Goal: Task Accomplishment & Management: Manage account settings

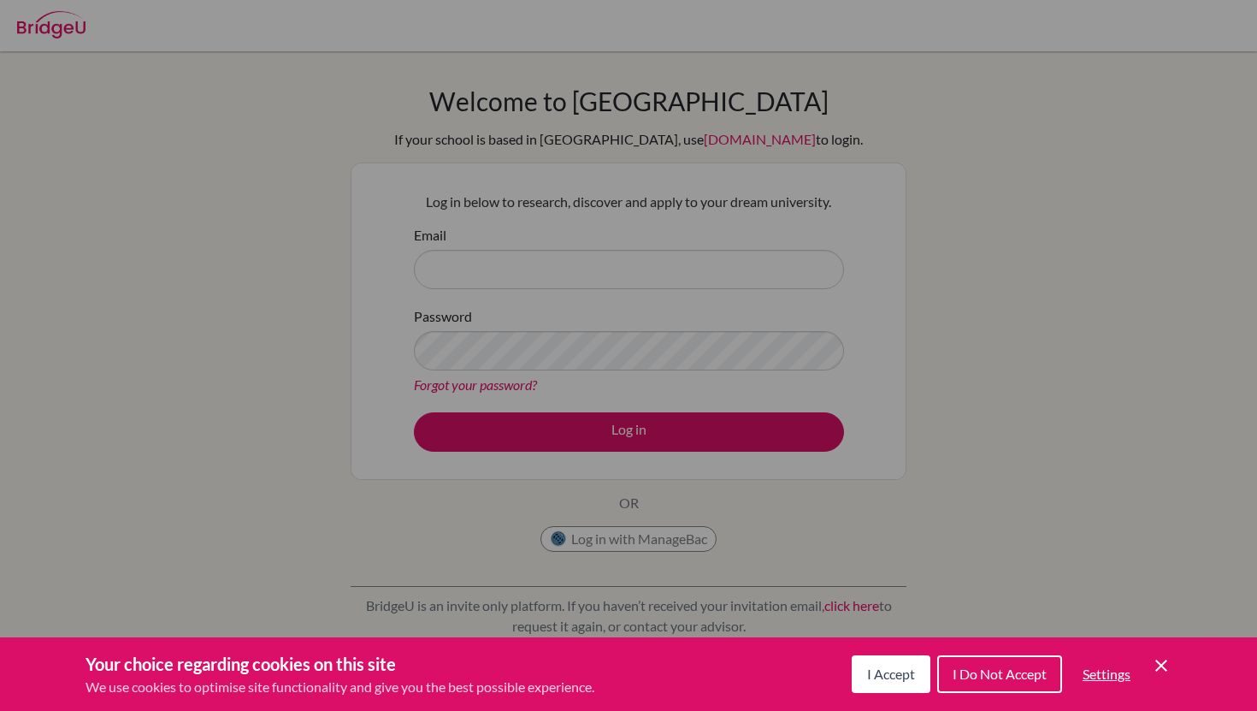
click at [529, 259] on div "Cookie Preferences" at bounding box center [628, 355] width 1257 height 711
click at [902, 686] on button "I Accept" at bounding box center [891, 674] width 79 height 38
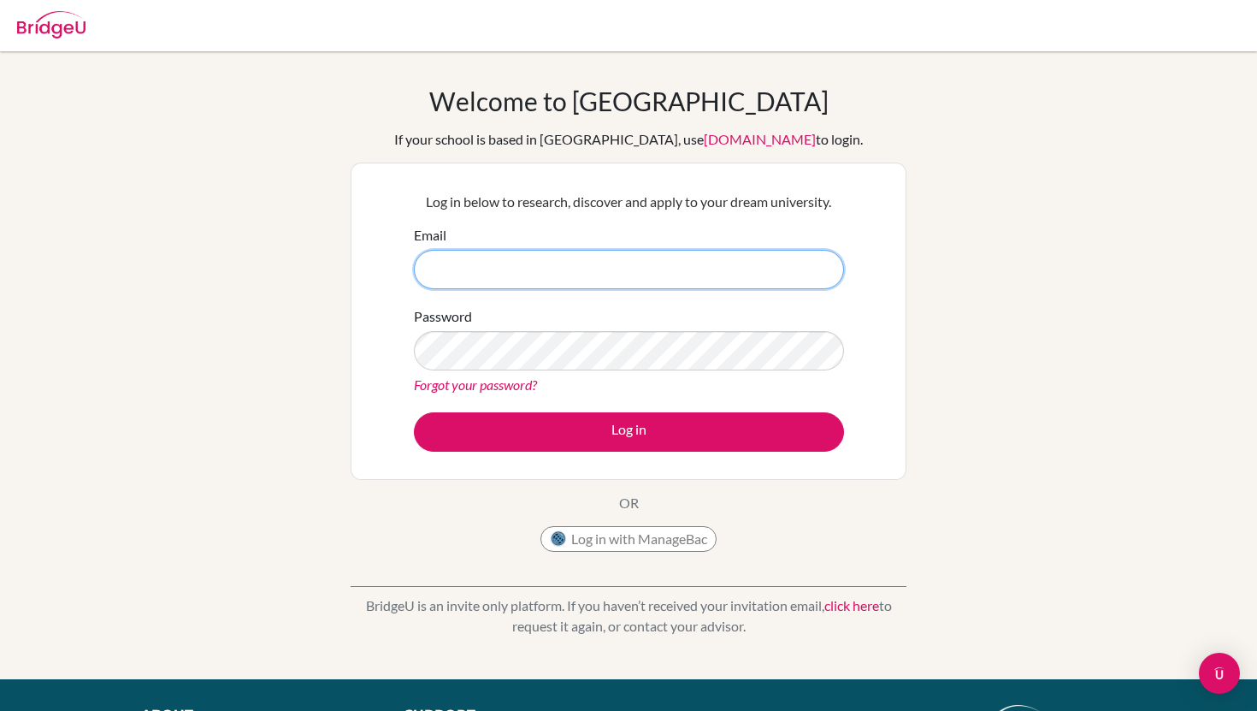
click at [678, 273] on input "Email" at bounding box center [629, 269] width 430 height 39
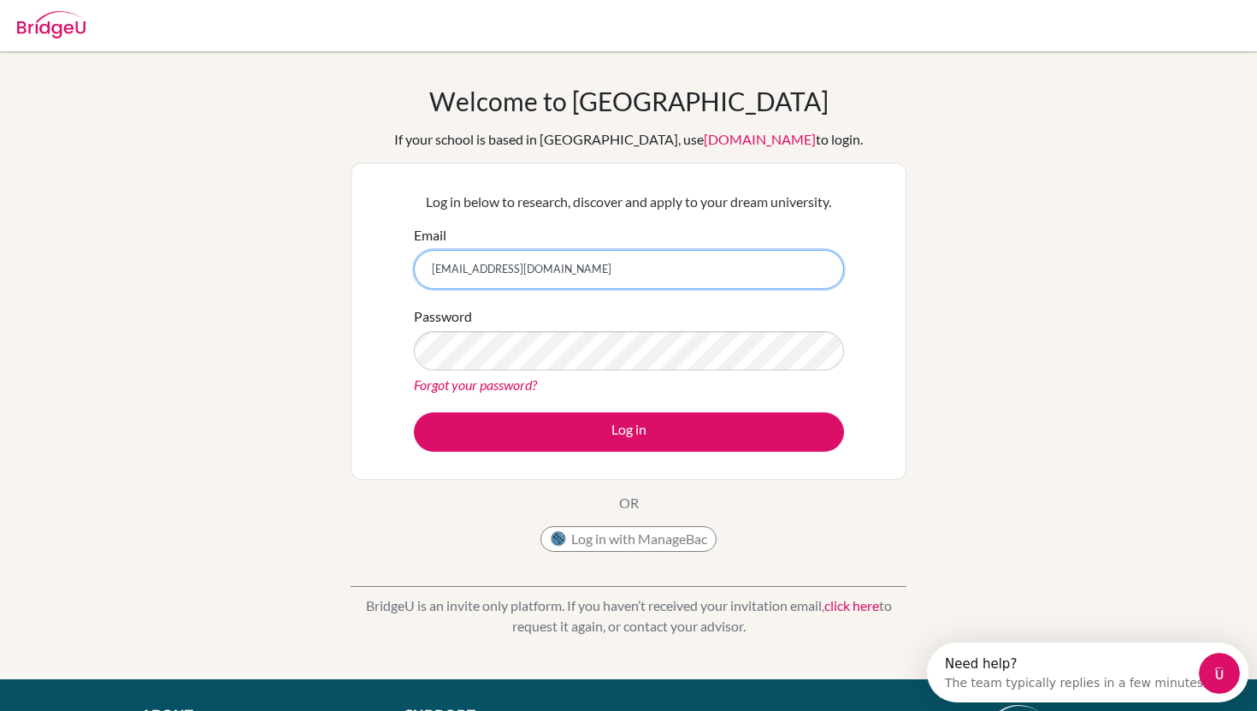
type input "Sebasabu2@gmail.com"
click at [628, 329] on div "Password Forgot your password?" at bounding box center [629, 350] width 430 height 89
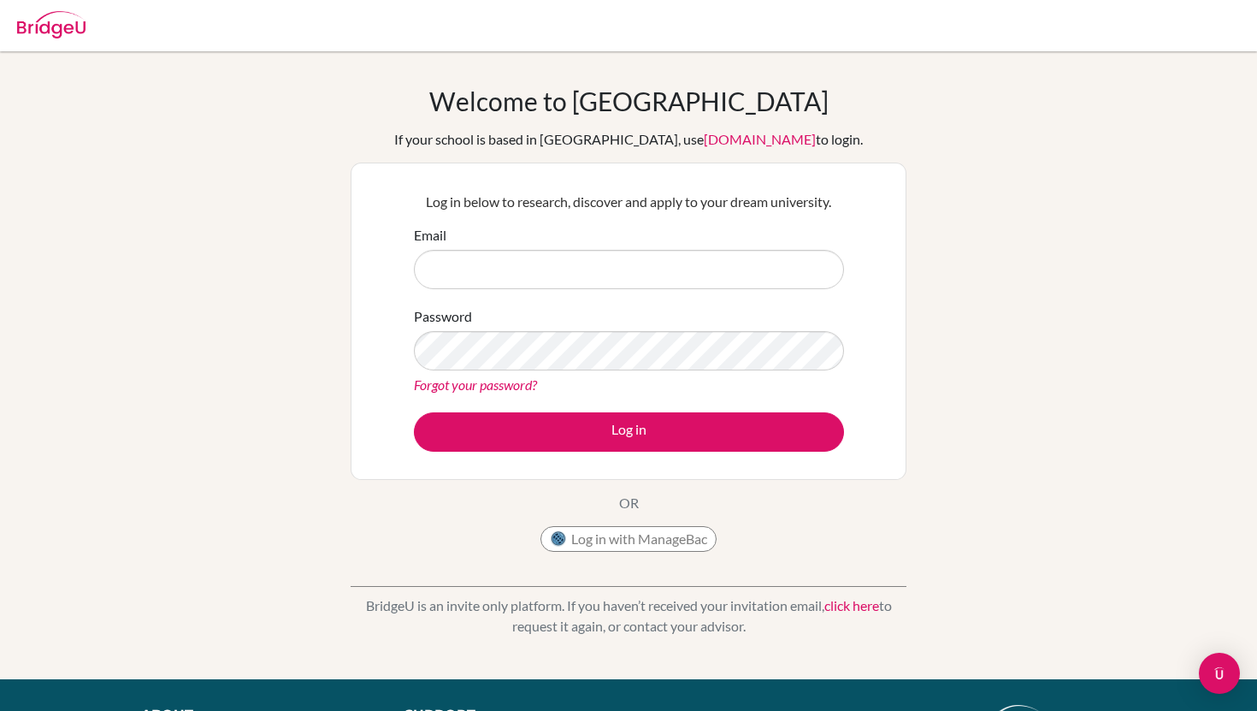
click at [575, 274] on input "Email" at bounding box center [629, 269] width 430 height 39
type input "Sebasabu2@gmail.com"
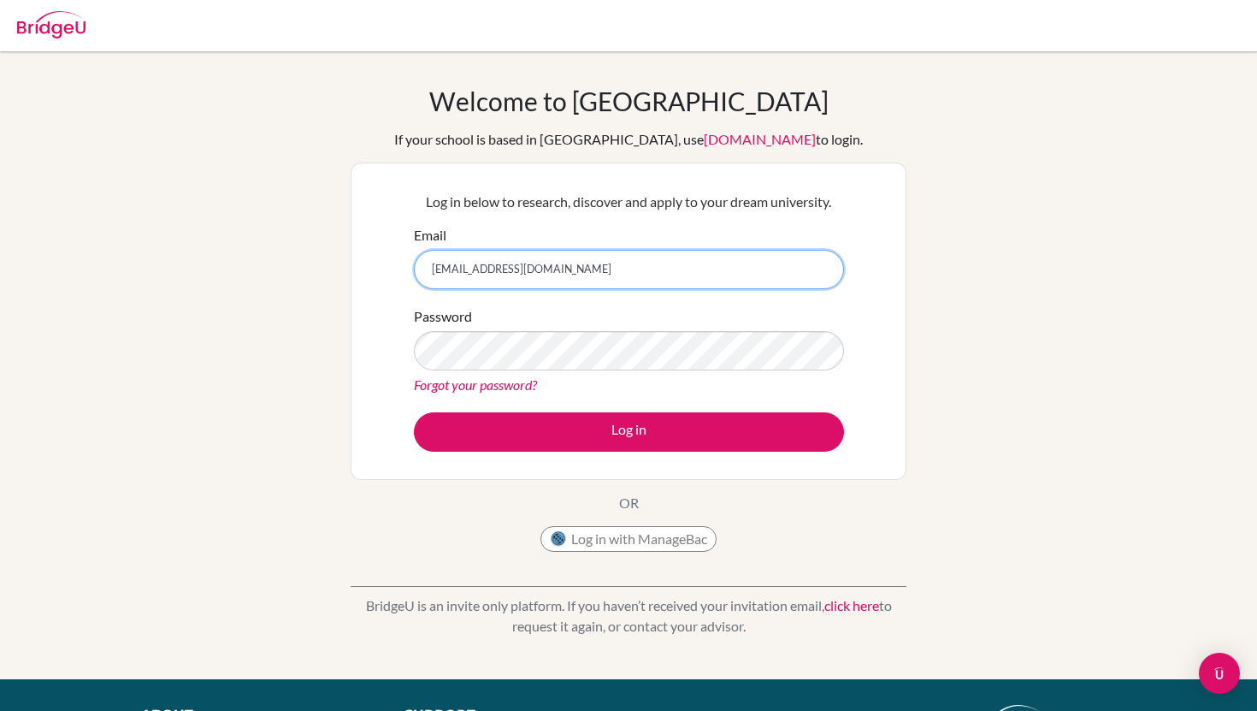
drag, startPoint x: 568, startPoint y: 268, endPoint x: 380, endPoint y: 268, distance: 187.2
click at [380, 268] on div "Log in below to research, discover and apply to your dream university. Email Se…" at bounding box center [629, 320] width 556 height 317
type input "[EMAIL_ADDRESS][DOMAIN_NAME]"
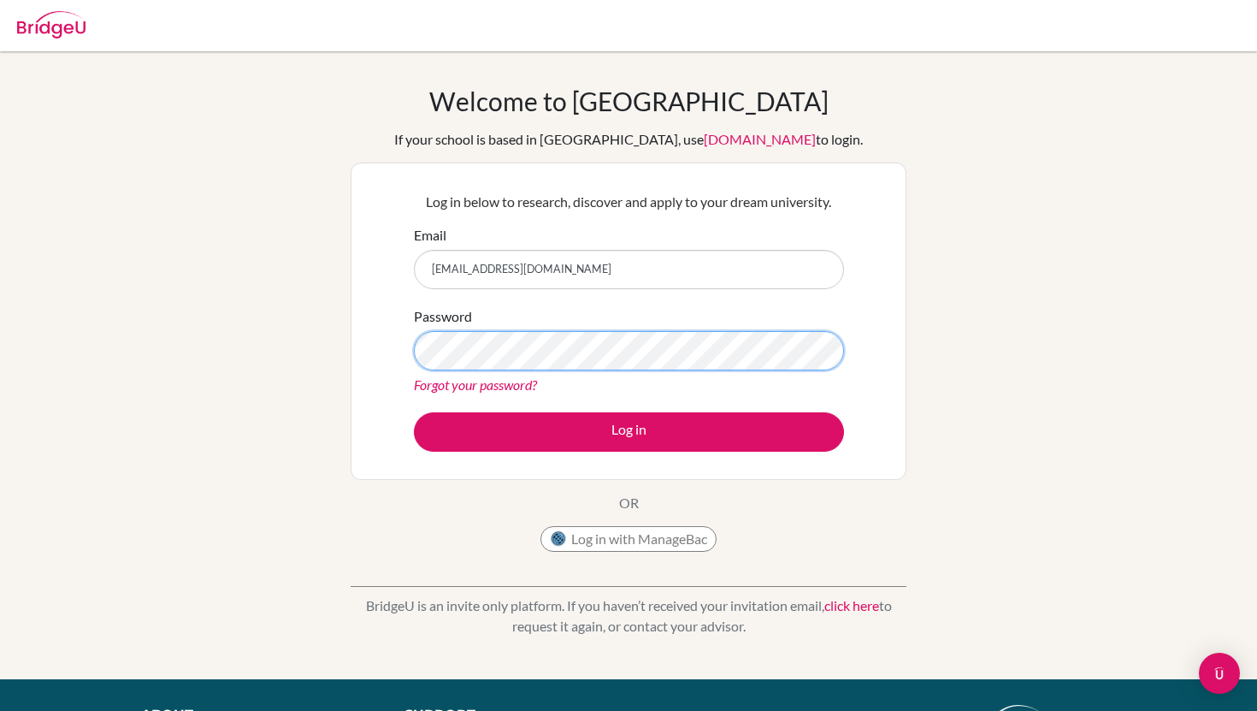
click at [414, 412] on button "Log in" at bounding box center [629, 431] width 430 height 39
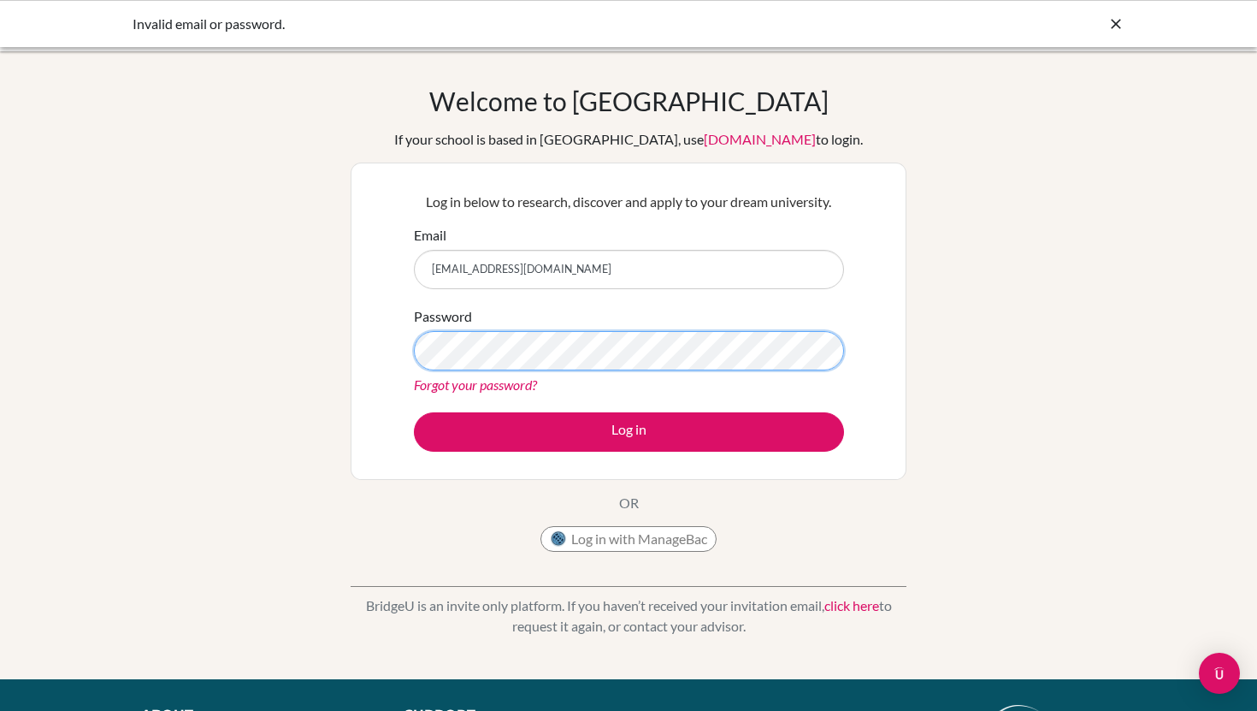
click at [414, 412] on button "Log in" at bounding box center [629, 431] width 430 height 39
click at [460, 388] on link "Forgot your password?" at bounding box center [475, 384] width 123 height 16
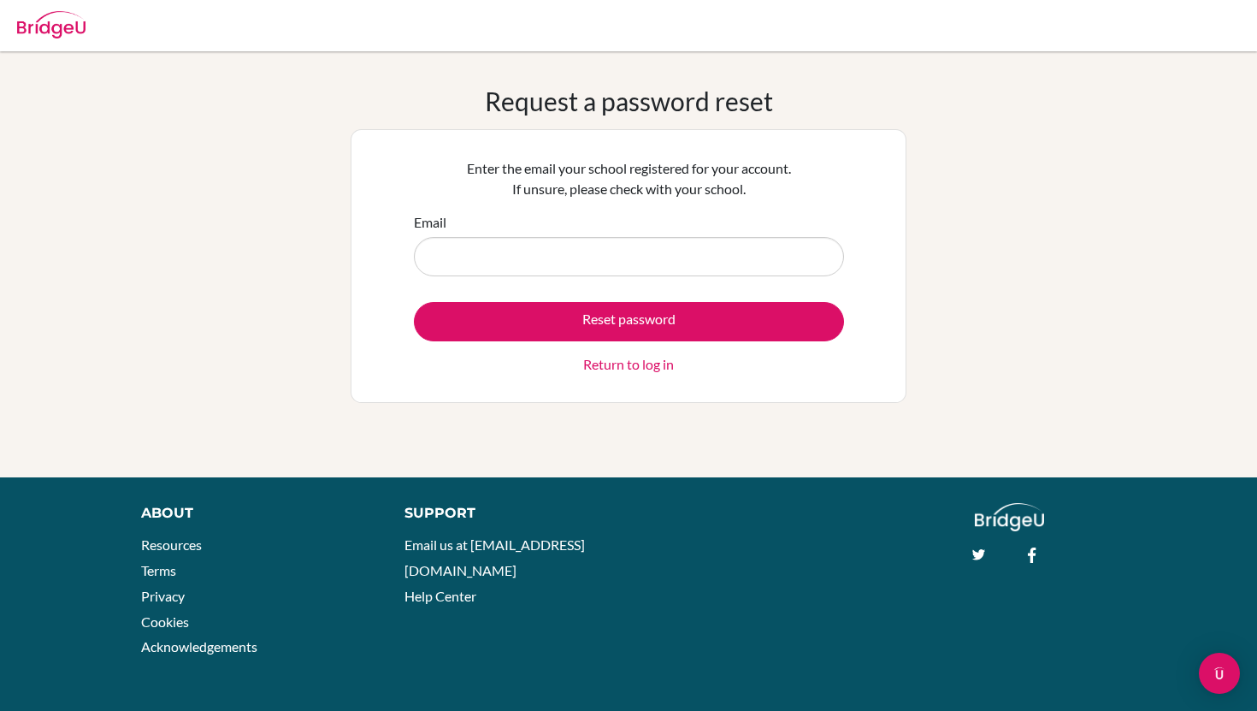
click at [573, 246] on input "Email" at bounding box center [629, 256] width 430 height 39
type input "[EMAIL_ADDRESS][DOMAIN_NAME]"
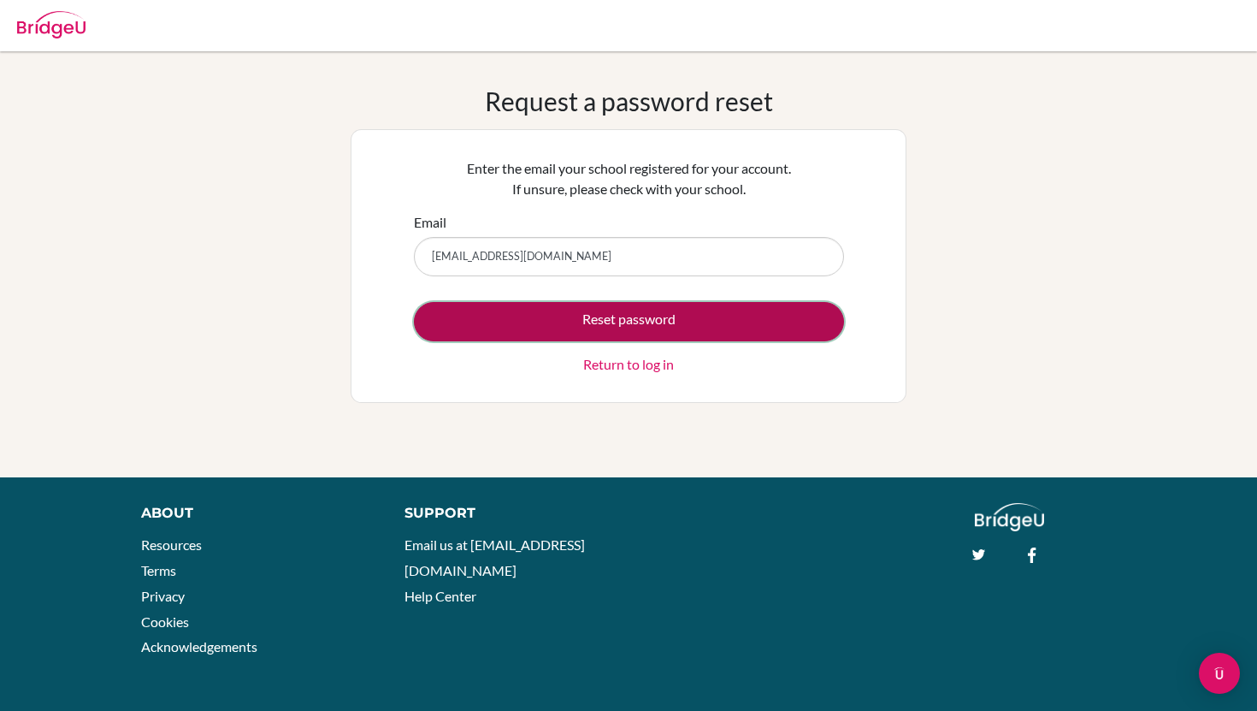
click at [585, 322] on button "Reset password" at bounding box center [629, 321] width 430 height 39
